Goal: Navigation & Orientation: Find specific page/section

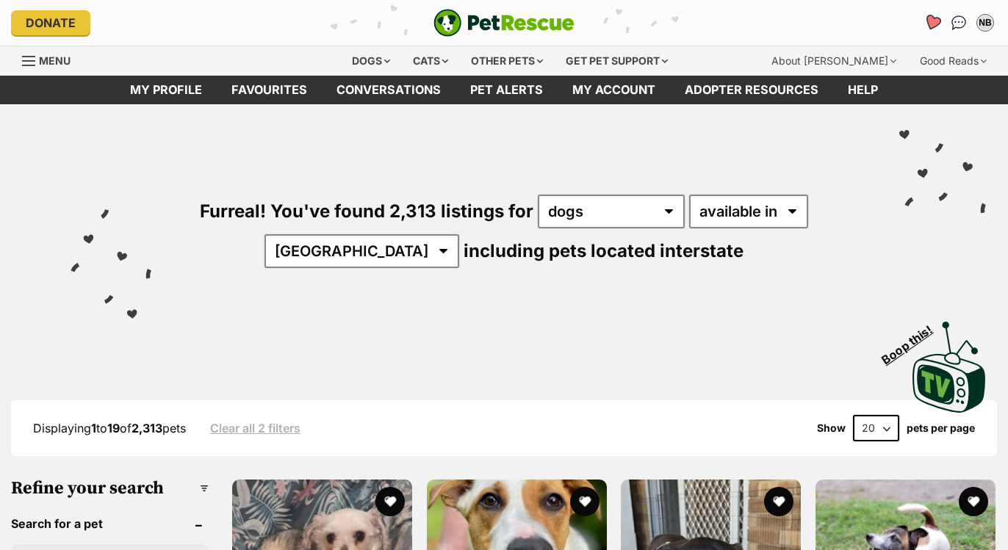
click at [936, 19] on icon "Favourites" at bounding box center [932, 22] width 18 height 17
